Goal: Transaction & Acquisition: Purchase product/service

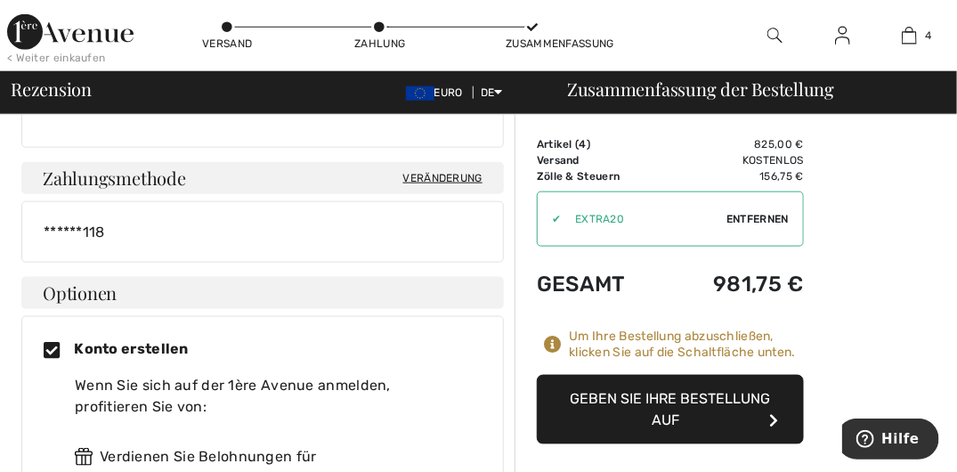
scroll to position [623, 0]
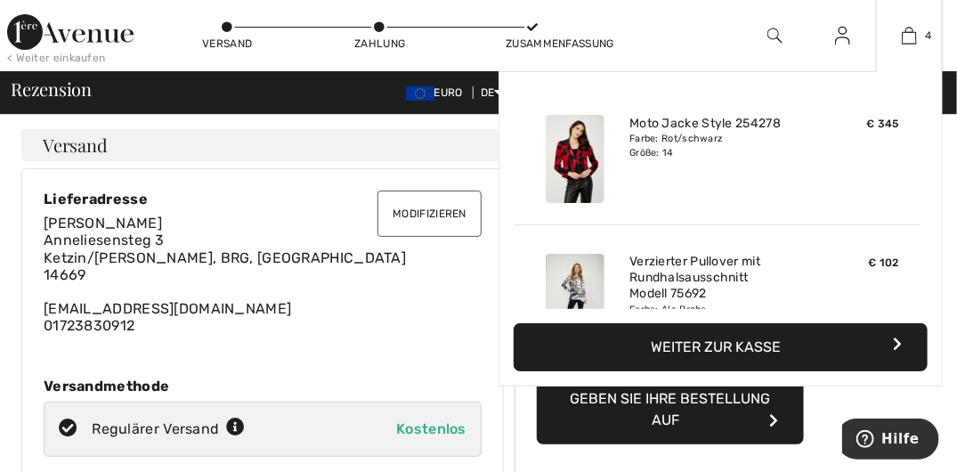
click at [730, 346] on font "Weiter zur Kasse" at bounding box center [717, 346] width 130 height 17
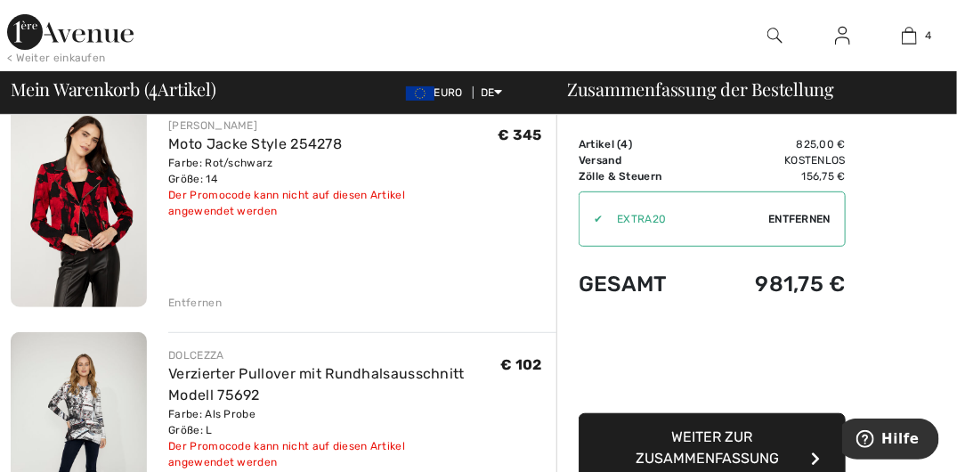
scroll to position [178, 0]
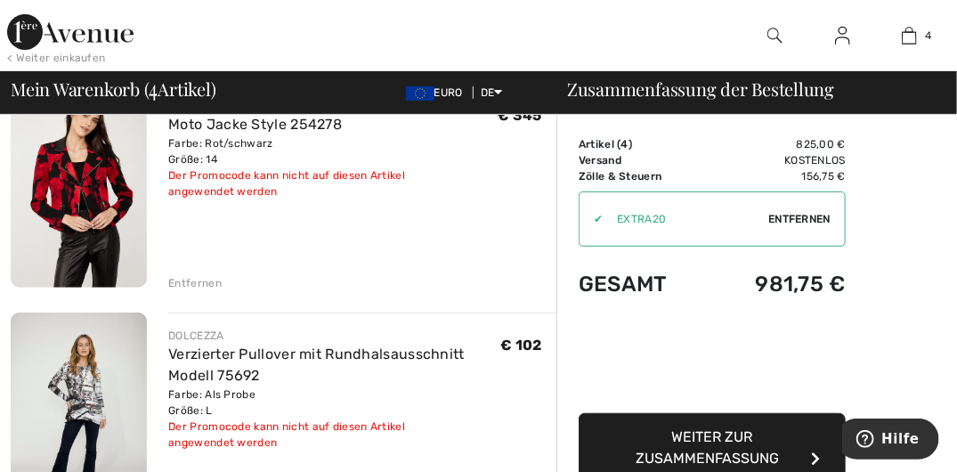
click at [725, 436] on span "Weiter zur Zusammenfassung" at bounding box center [708, 447] width 143 height 38
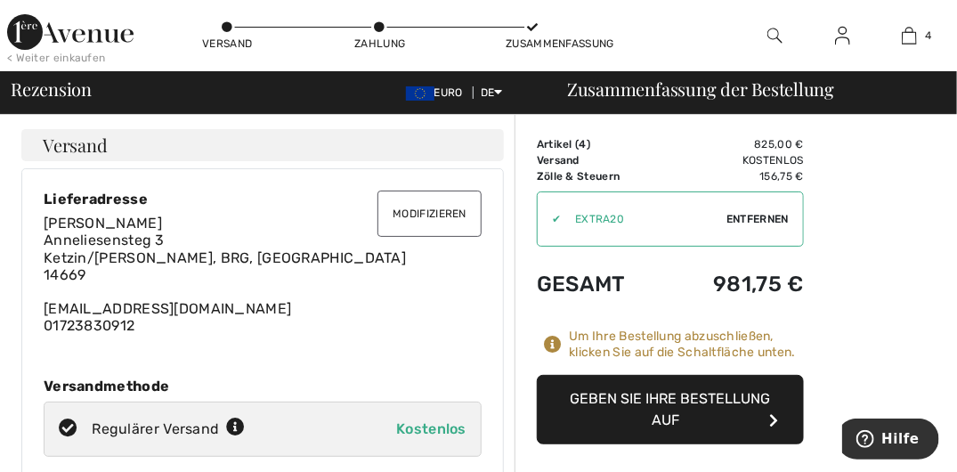
click at [841, 36] on img at bounding box center [842, 35] width 15 height 21
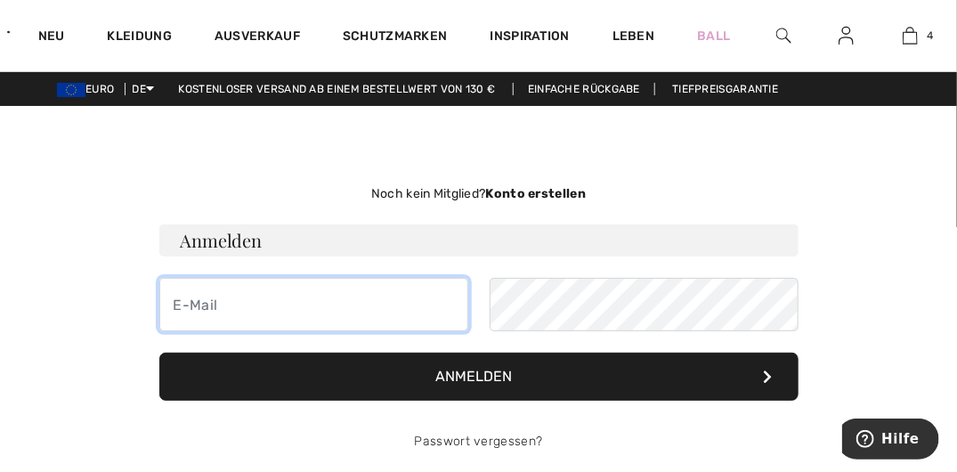
type input "[EMAIL_ADDRESS][DOMAIN_NAME]"
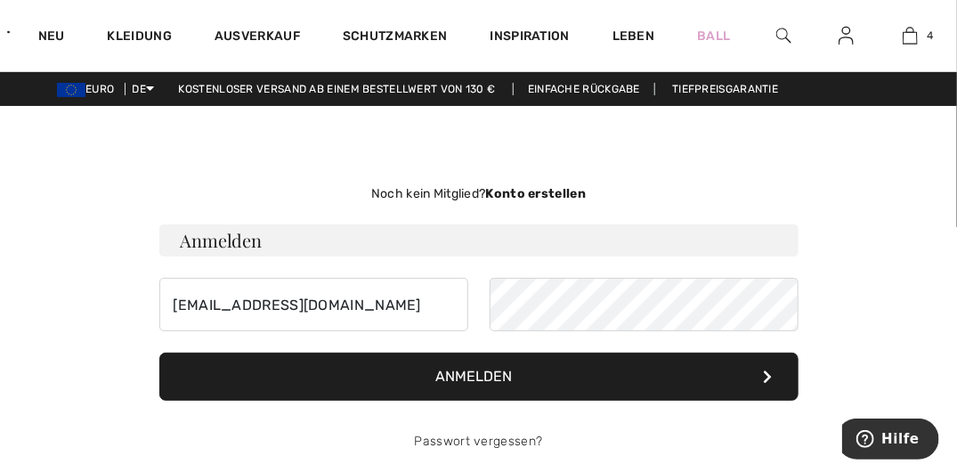
click at [464, 368] on font "Anmelden" at bounding box center [474, 376] width 77 height 17
click at [760, 370] on button "Anmelden" at bounding box center [478, 377] width 639 height 48
click at [770, 369] on icon at bounding box center [768, 376] width 9 height 14
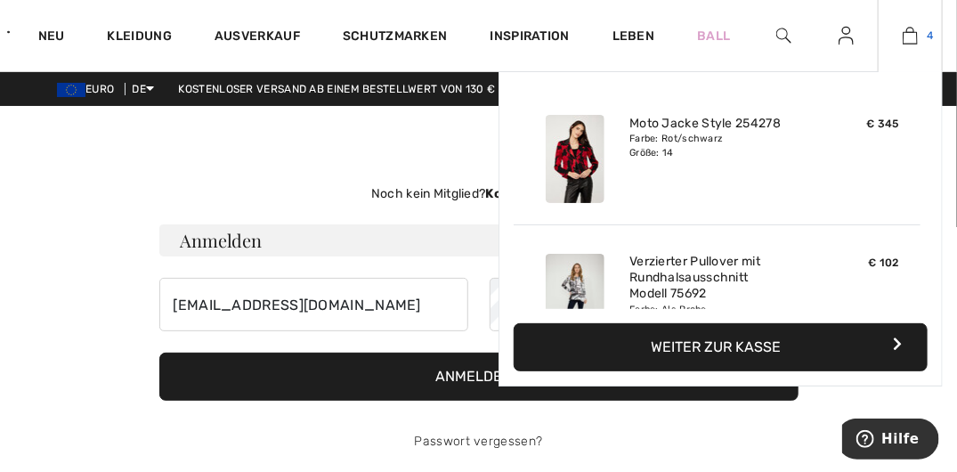
click at [912, 34] on img at bounding box center [910, 35] width 15 height 21
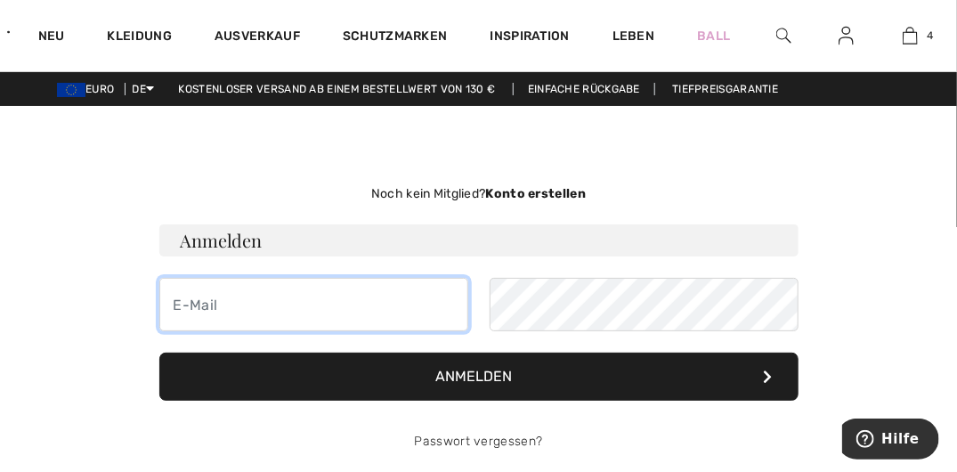
type input "[EMAIL_ADDRESS][DOMAIN_NAME]"
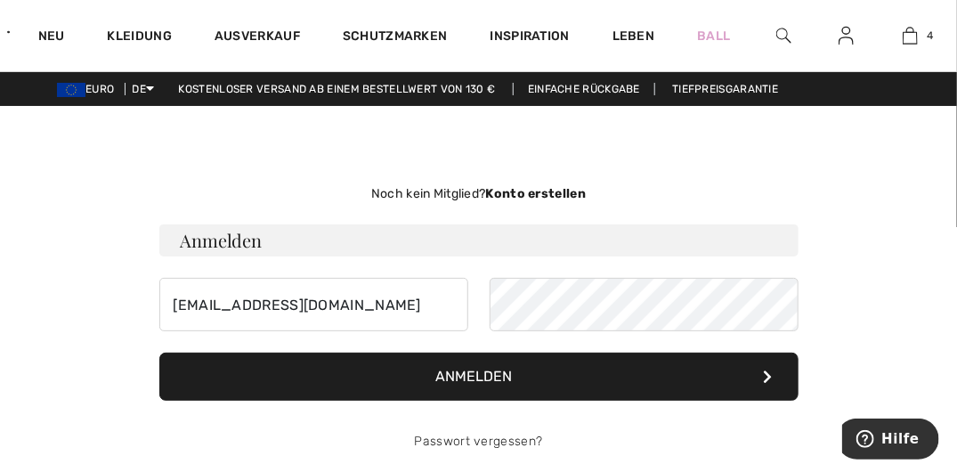
click at [767, 371] on icon at bounding box center [768, 376] width 9 height 14
click at [767, 372] on icon at bounding box center [768, 376] width 9 height 14
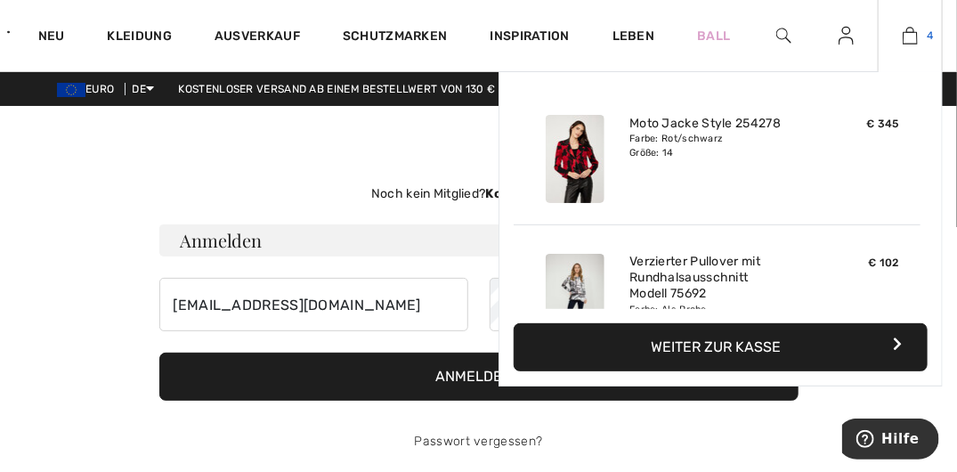
click at [909, 28] on img at bounding box center [910, 35] width 15 height 21
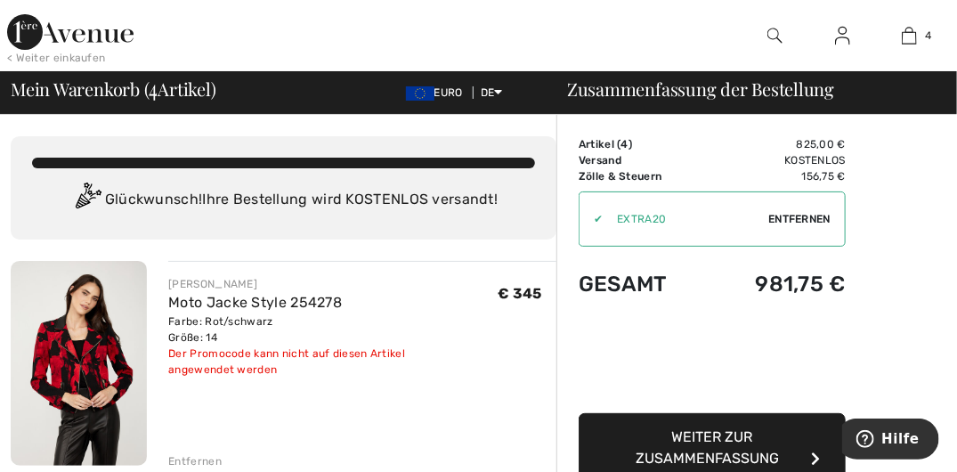
click at [819, 456] on icon "button" at bounding box center [815, 458] width 9 height 14
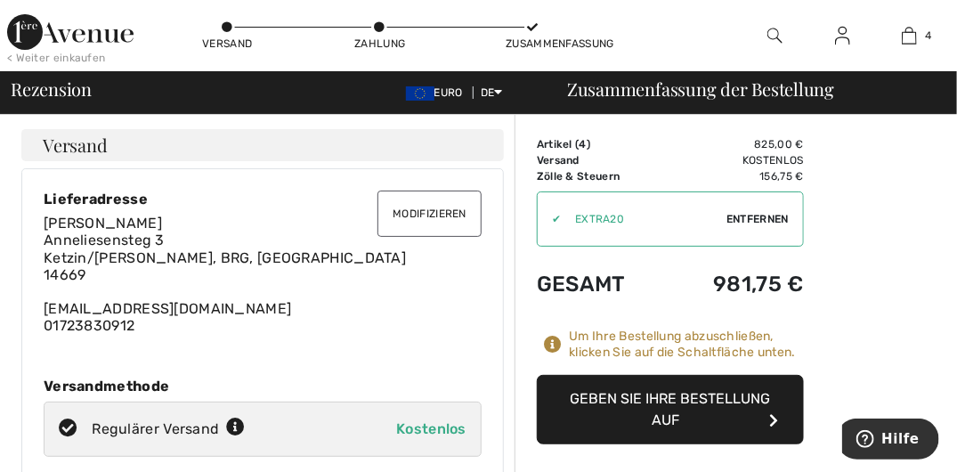
click at [378, 37] on div "Zahlung" at bounding box center [379, 44] width 53 height 16
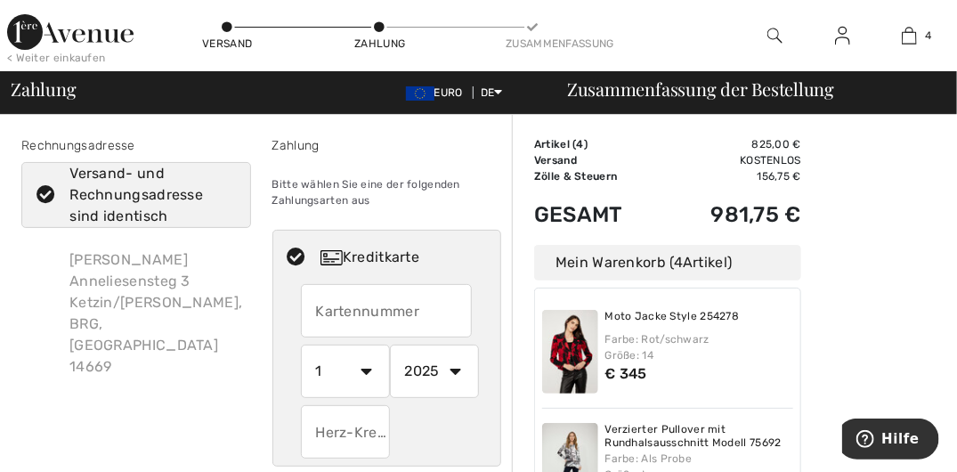
click at [332, 439] on input "text" at bounding box center [345, 431] width 89 height 53
click at [364, 369] on select "1 2 3 4 5 6 7 8 9 10 11 12" at bounding box center [345, 371] width 89 height 53
radio input "true"
select select "5"
click at [301, 345] on select "1 2 3 4 5 6 7 8 9 10 11 12" at bounding box center [345, 371] width 89 height 53
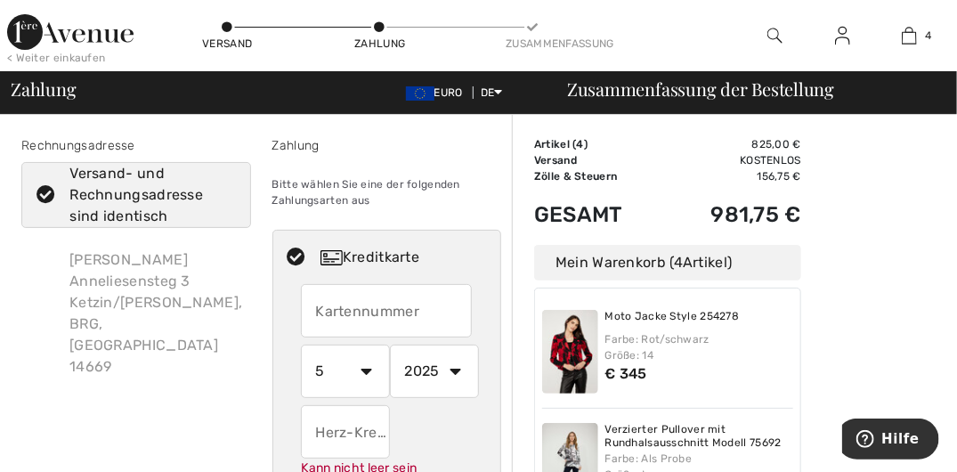
click at [454, 369] on select "2025 2026 2027 2028 2029 2030 2031 2032 2033 2034 2035" at bounding box center [434, 371] width 89 height 53
radio input "true"
select select "2026"
click at [390, 345] on select "2025 2026 2027 2028 2029 2030 2031 2032 2033 2034 2035" at bounding box center [434, 371] width 89 height 53
click at [324, 443] on input "text" at bounding box center [345, 431] width 89 height 53
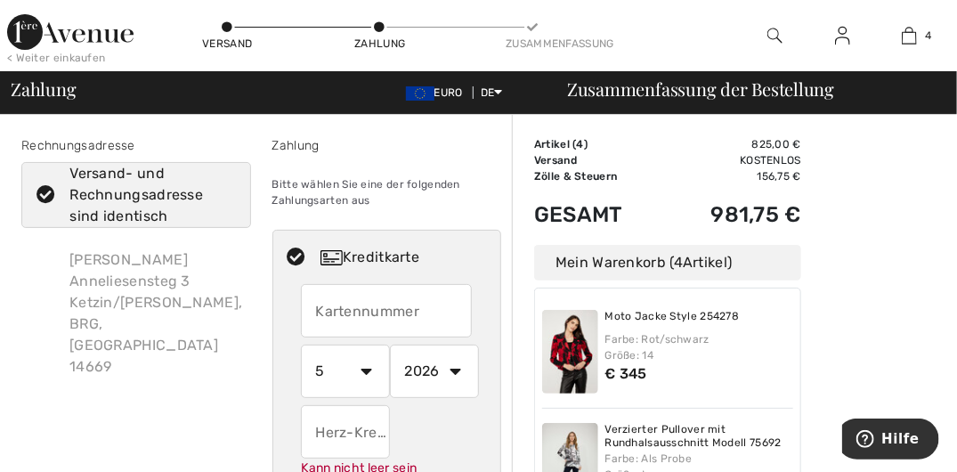
radio input "true"
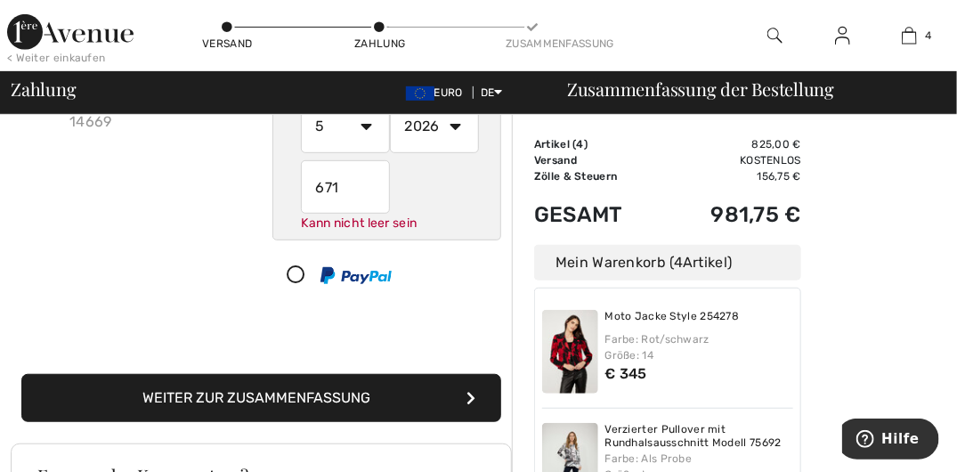
scroll to position [267, 0]
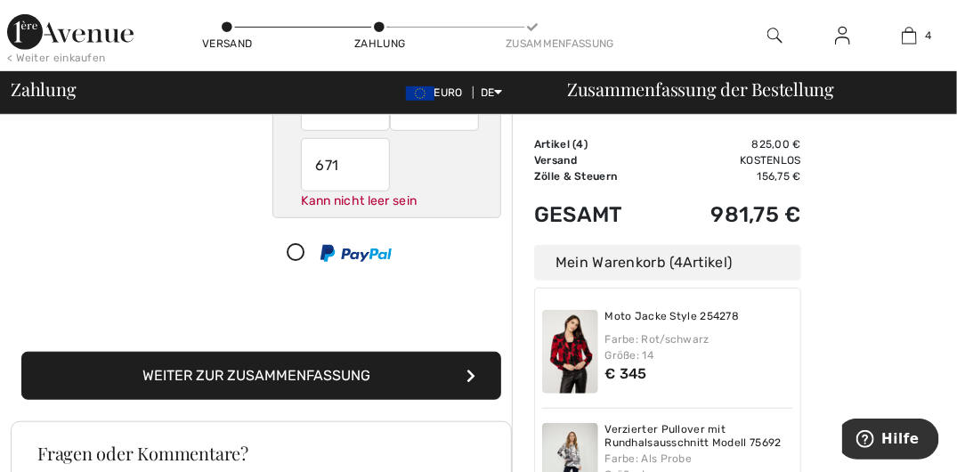
type input "671"
click at [474, 368] on button "Weiter zur Zusammenfassung" at bounding box center [261, 376] width 480 height 48
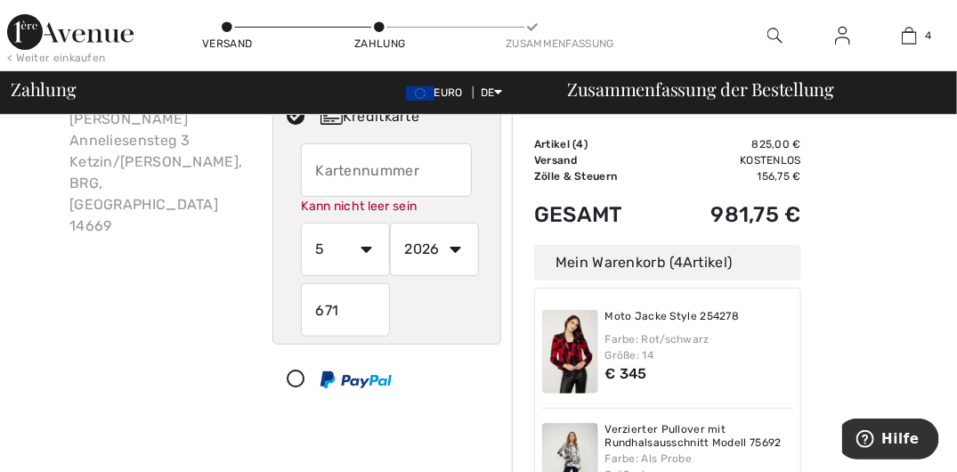
scroll to position [232, 0]
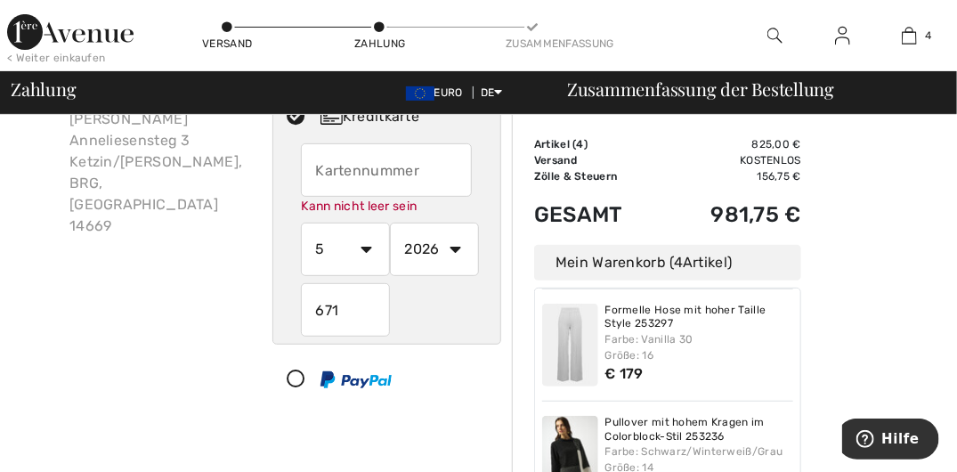
click at [443, 426] on div "Rechnungsadresse Versand- und Rechnungsadresse sind identisch [PERSON_NAME] 3 K…" at bounding box center [261, 250] width 501 height 595
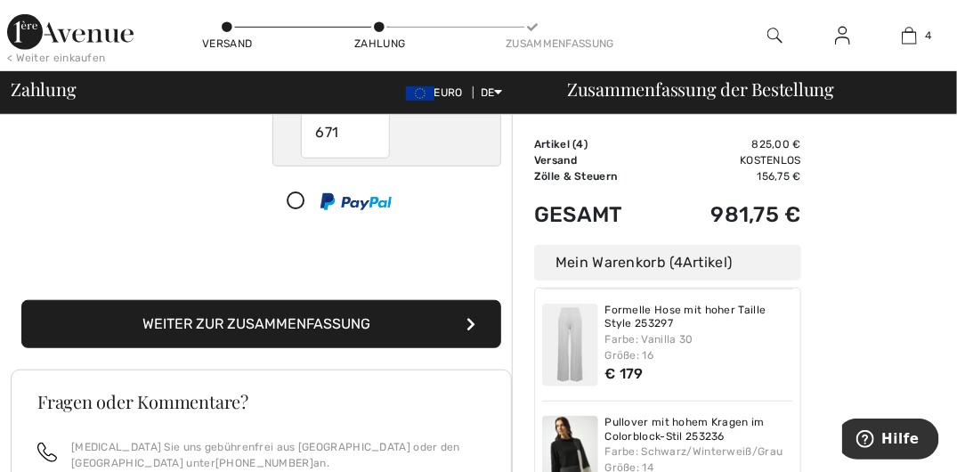
click at [474, 317] on icon "submit" at bounding box center [471, 324] width 9 height 14
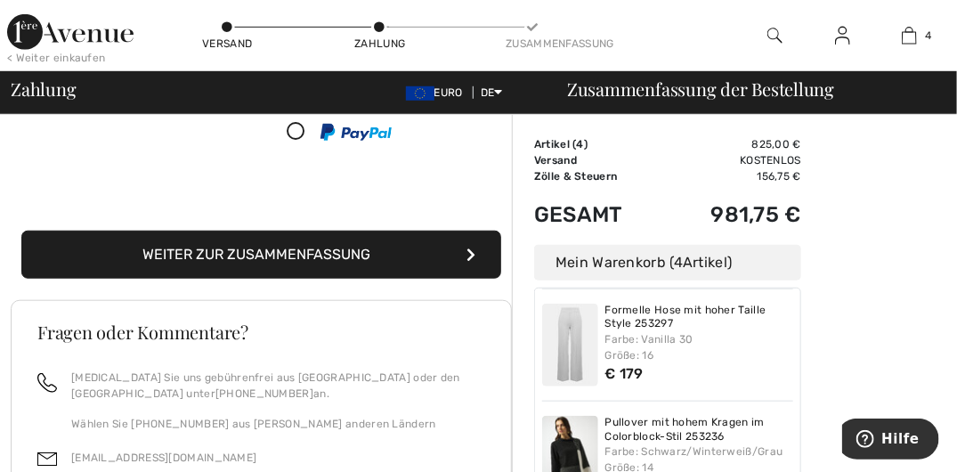
scroll to position [386, 0]
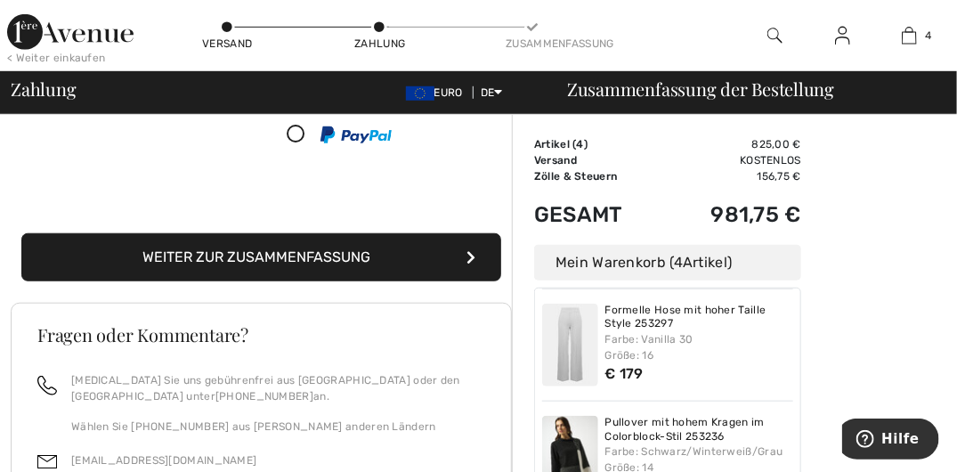
click at [472, 250] on icon "submit" at bounding box center [471, 257] width 9 height 14
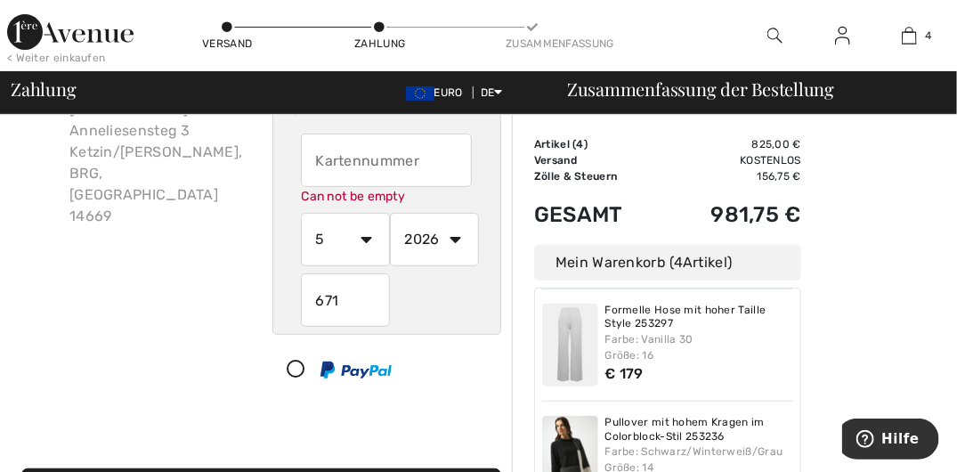
scroll to position [141, 0]
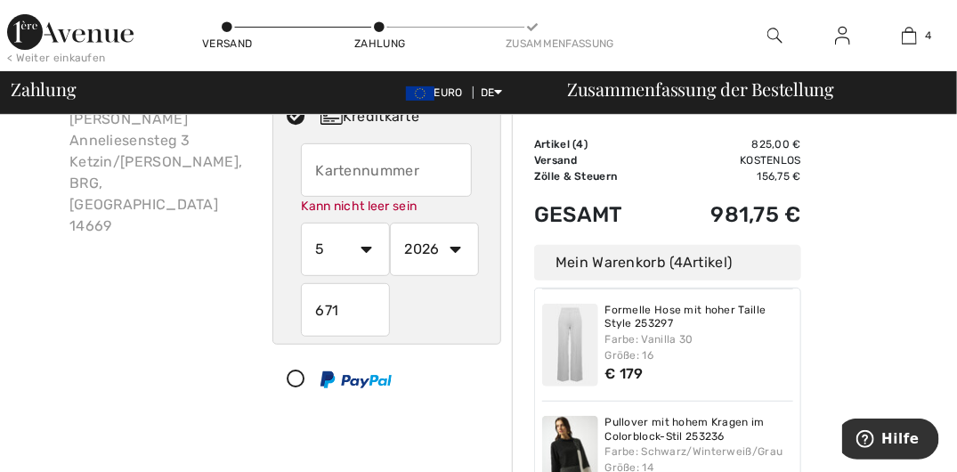
click at [324, 168] on input "text" at bounding box center [386, 169] width 171 height 53
radio input "true"
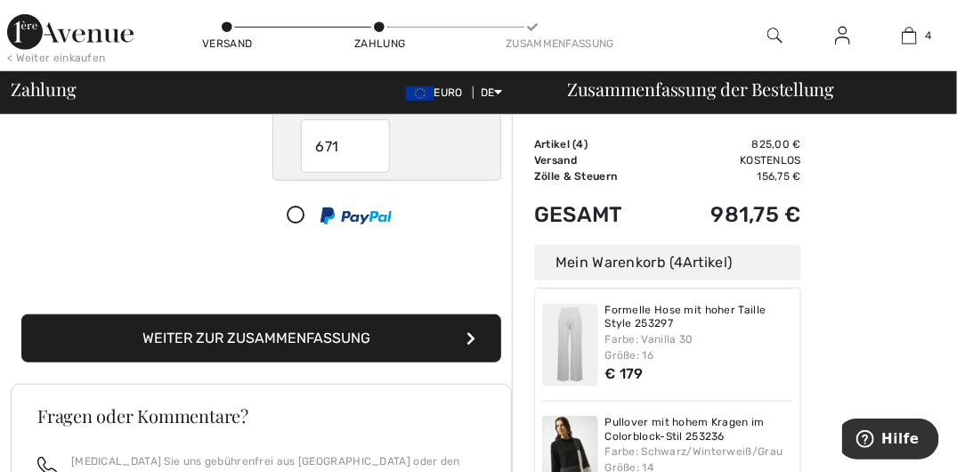
scroll to position [319, 0]
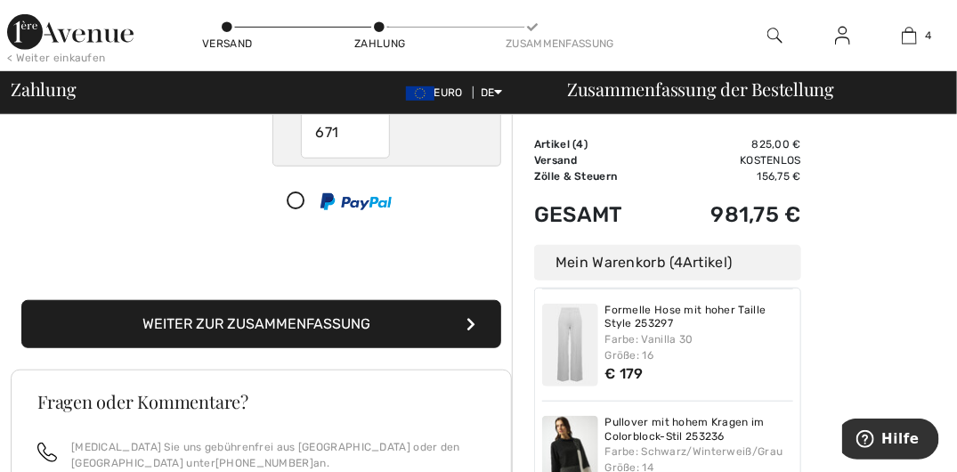
type input "[CREDIT_CARD_NUMBER]"
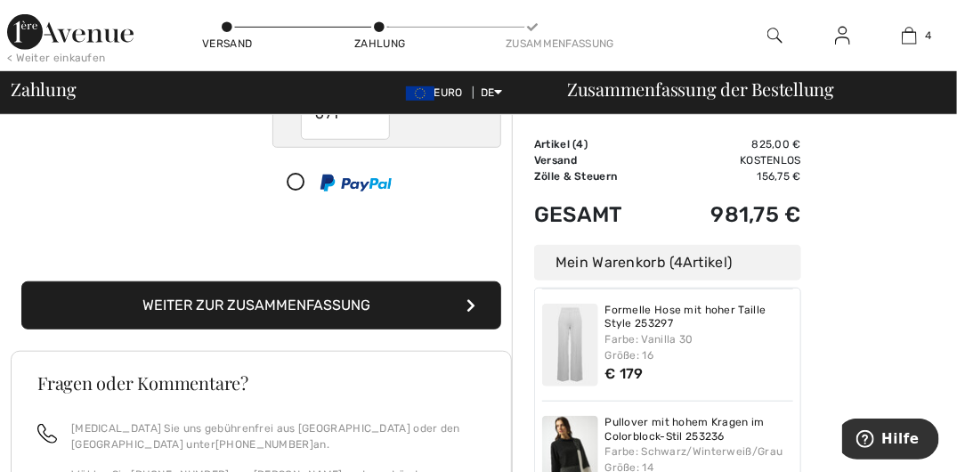
click at [471, 318] on button "Weiter zur Zusammenfassung" at bounding box center [261, 305] width 480 height 48
click at [471, 299] on icon "submit" at bounding box center [471, 305] width 9 height 14
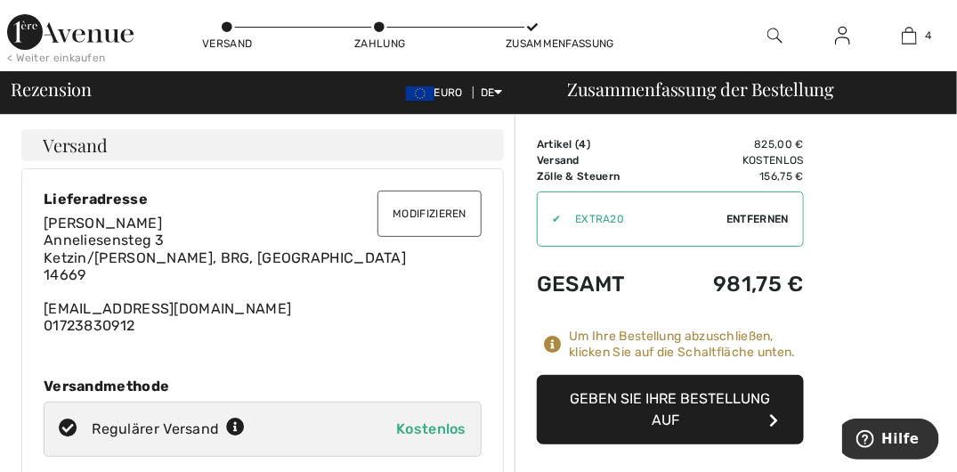
click at [770, 407] on button "Geben Sie Ihre Bestellung auf" at bounding box center [670, 409] width 267 height 69
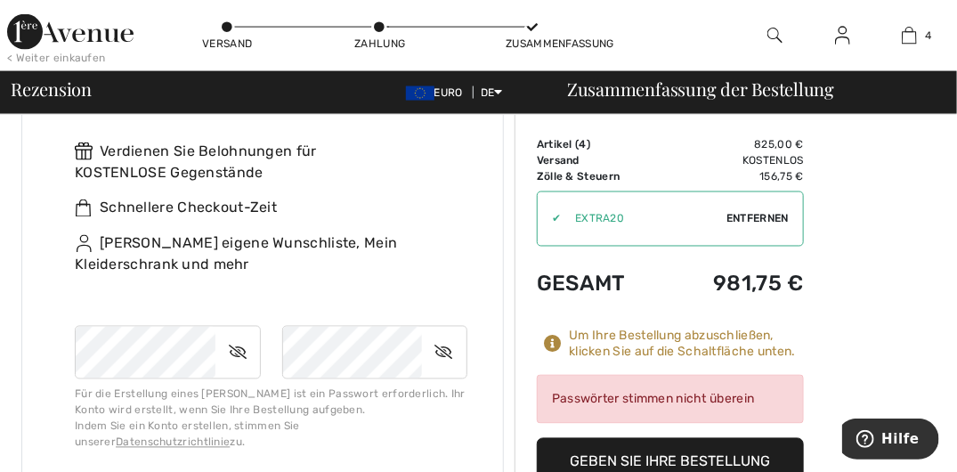
scroll to position [979, 0]
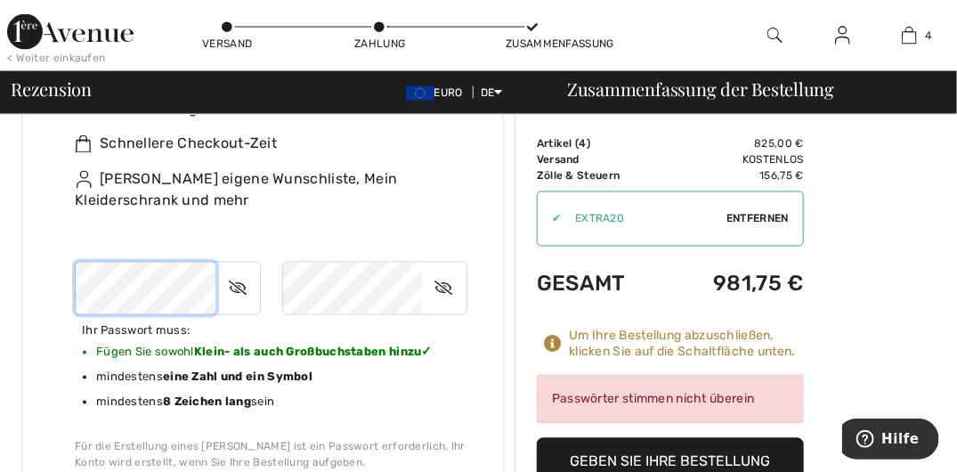
click at [73, 285] on div "Konto erstellen Wenn Sie sich auf der 1ère Avenue anmelden, profitieren Sie von…" at bounding box center [263, 236] width 438 height 534
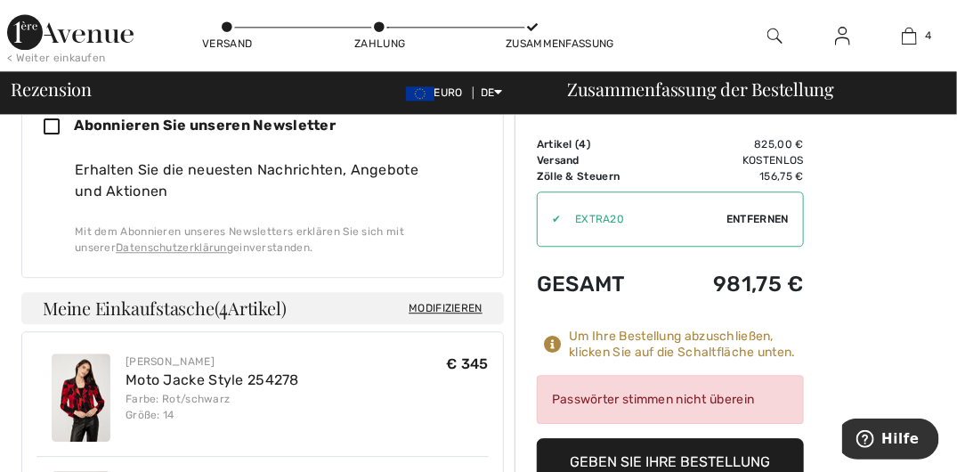
scroll to position [1425, 0]
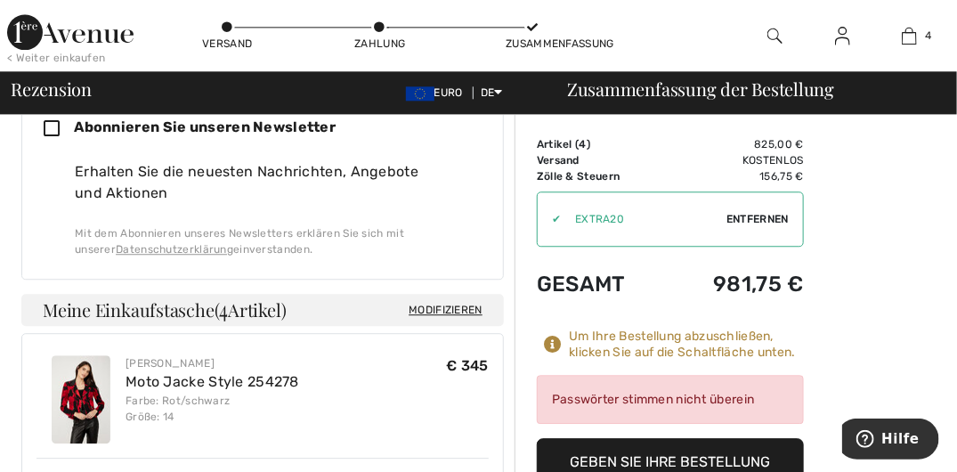
click at [53, 120] on icon at bounding box center [59, 129] width 30 height 19
checkbox input "true"
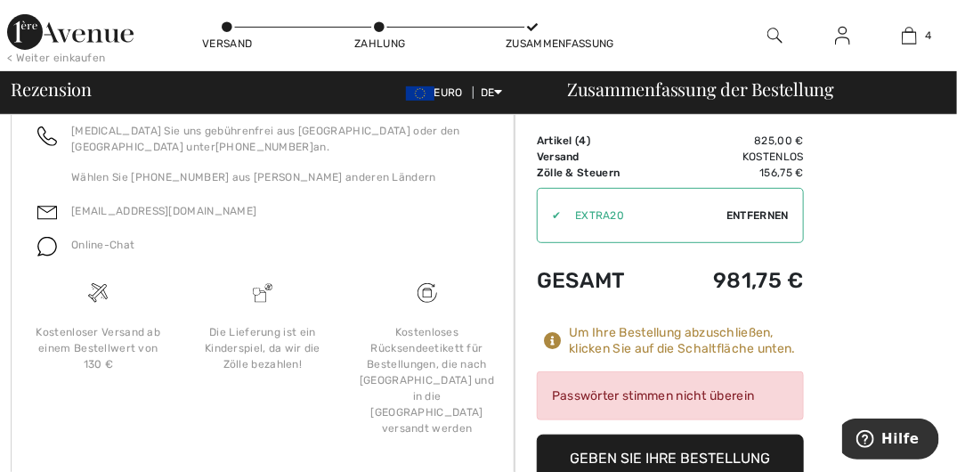
scroll to position [2436, 0]
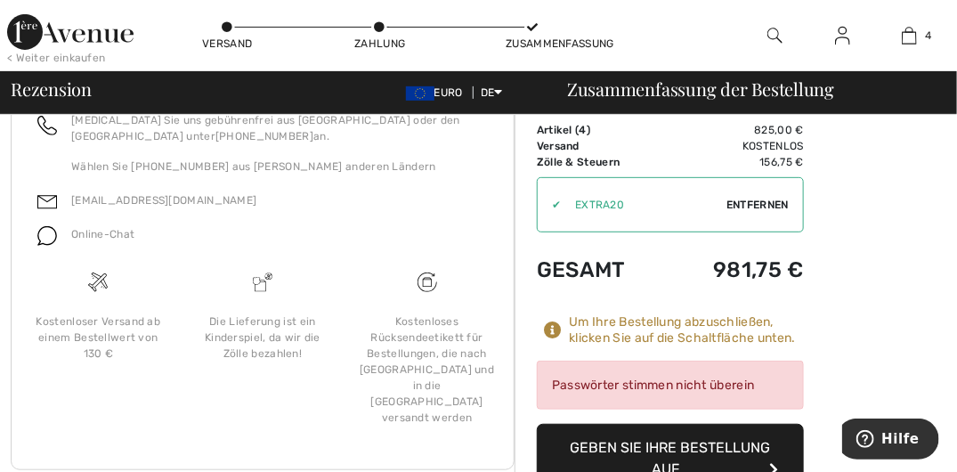
click at [769, 462] on icon "button" at bounding box center [773, 469] width 9 height 14
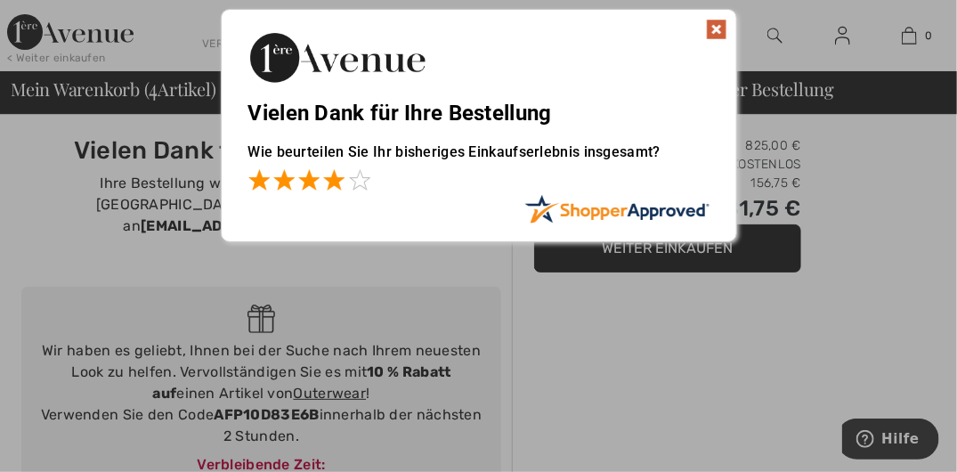
click at [335, 183] on span at bounding box center [333, 179] width 21 height 21
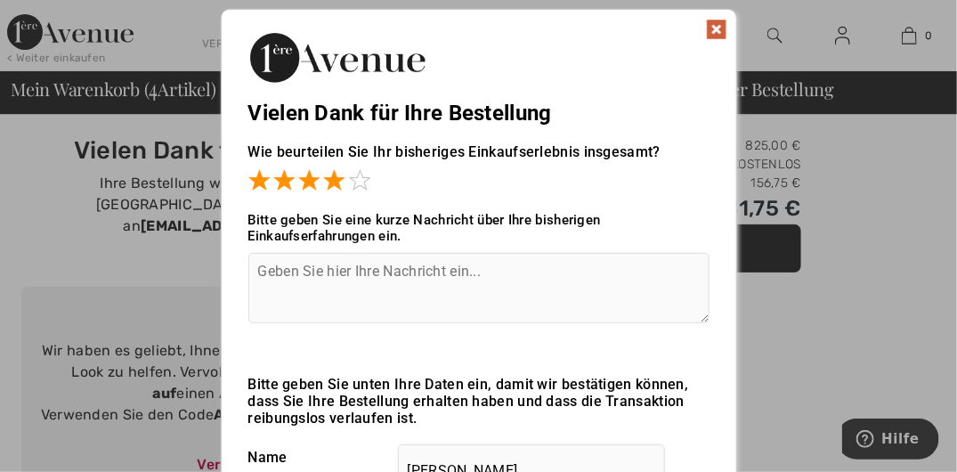
click at [264, 296] on textarea at bounding box center [478, 288] width 461 height 70
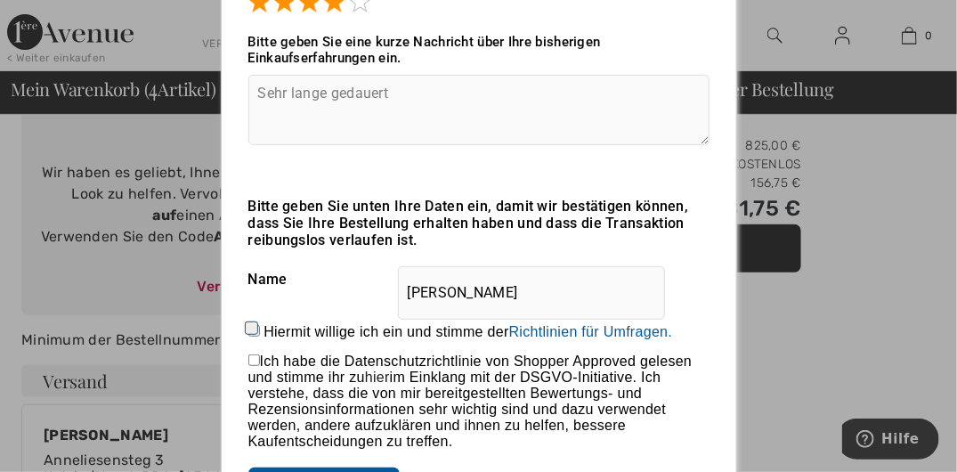
scroll to position [267, 0]
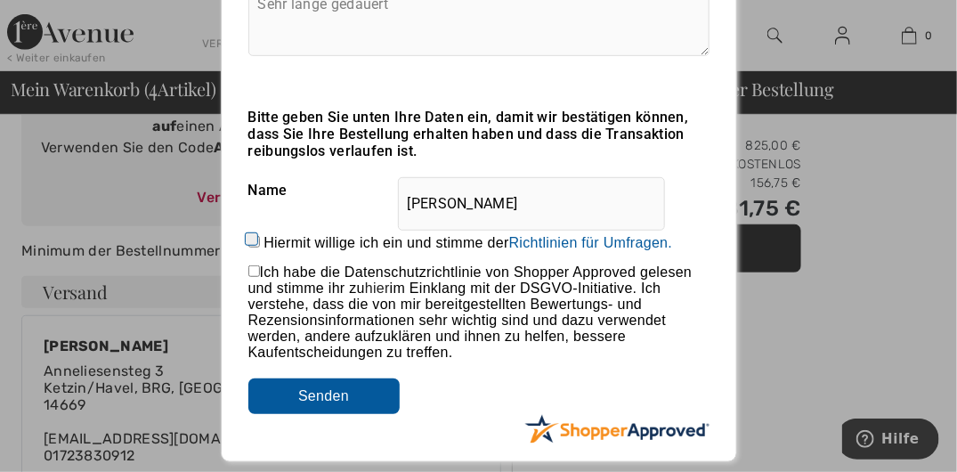
type textarea "Sehr lange gedauert"
click at [254, 273] on input "checkbox" at bounding box center [254, 271] width 12 height 12
checkbox input "true"
click at [248, 239] on input "Hiermit willige ich ein und stimme der Indem Sie eine Bewertung abgeben, erteil…" at bounding box center [254, 242] width 12 height 12
checkbox input "true"
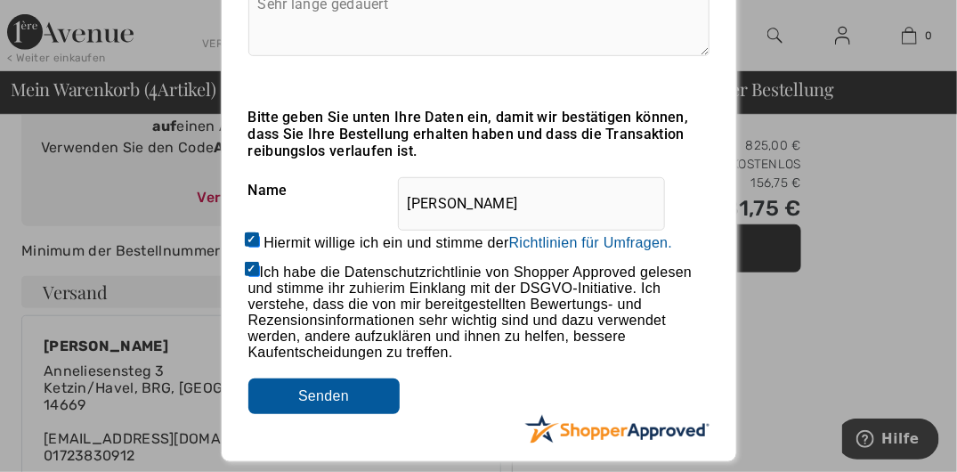
click at [329, 398] on input "Submit" at bounding box center [323, 396] width 151 height 36
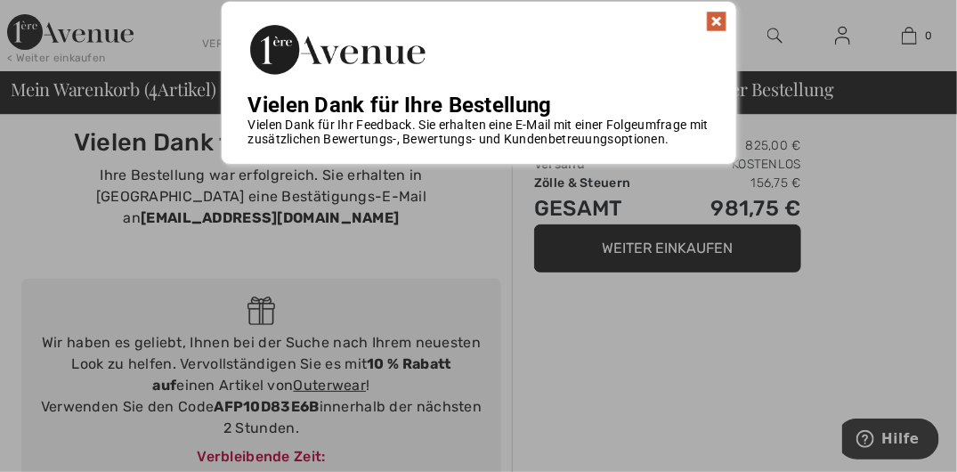
scroll to position [0, 0]
